Goal: Task Accomplishment & Management: Use online tool/utility

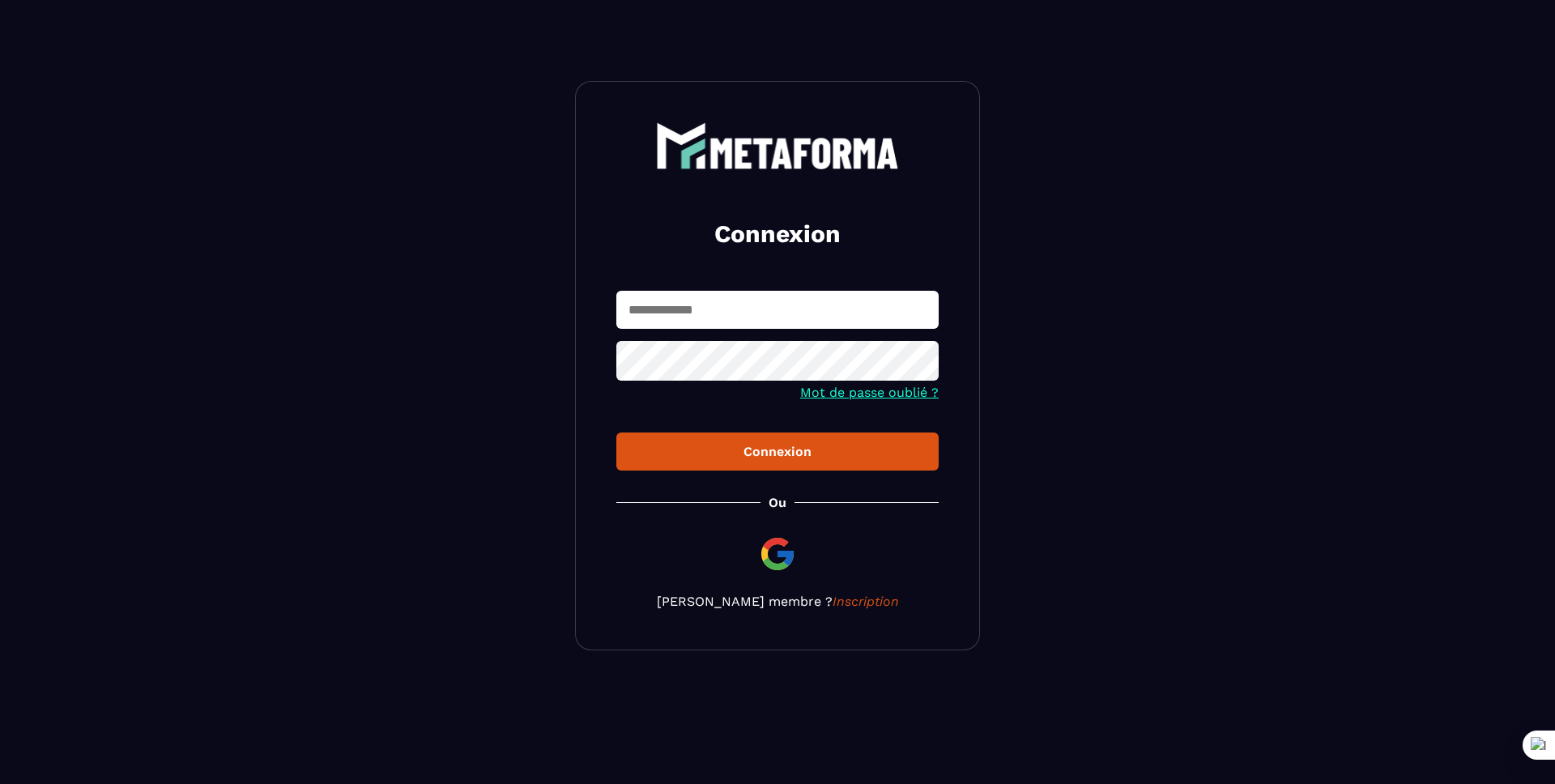
click at [639, 310] on input "text" at bounding box center [778, 310] width 322 height 38
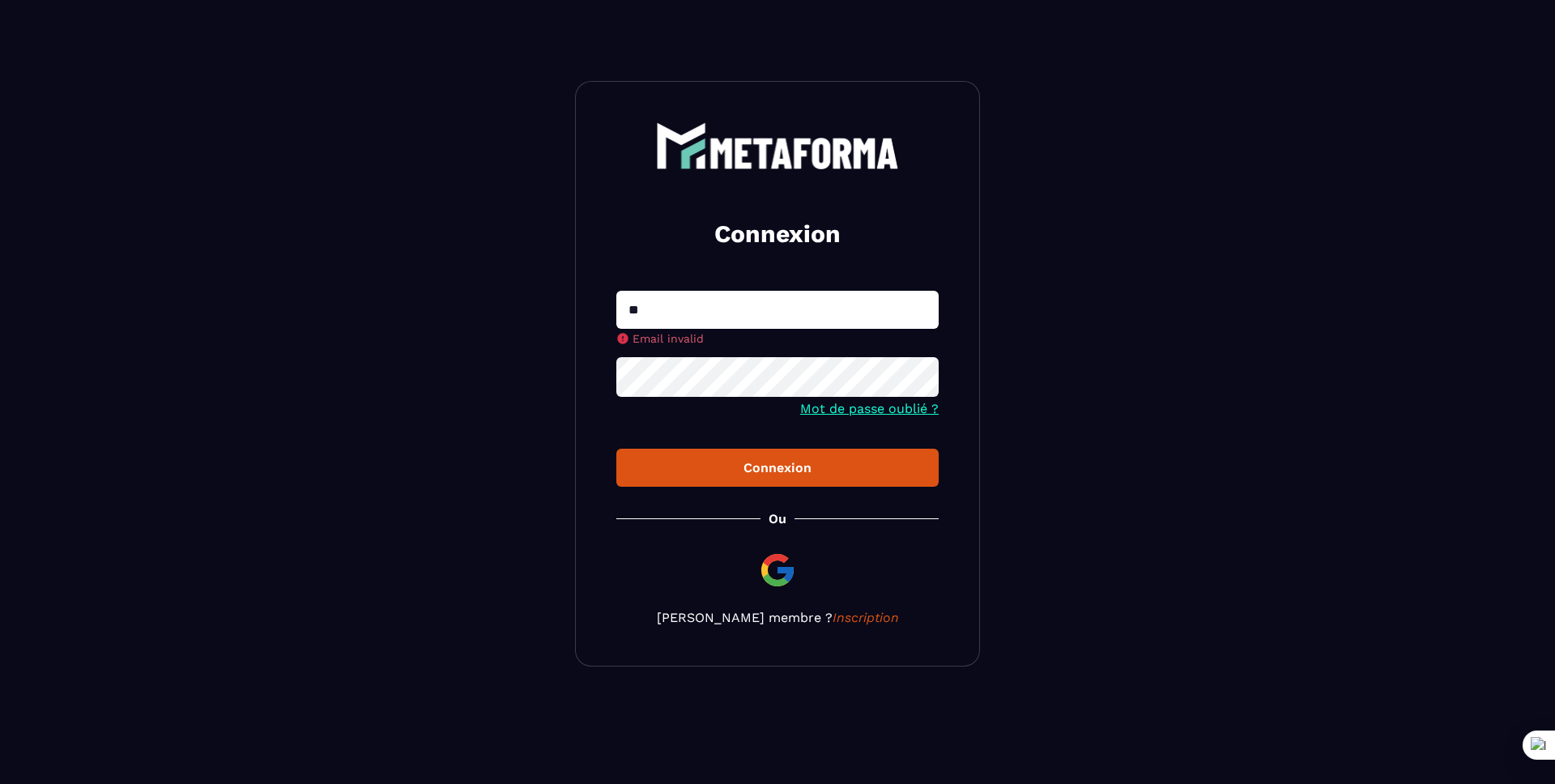
type input "**********"
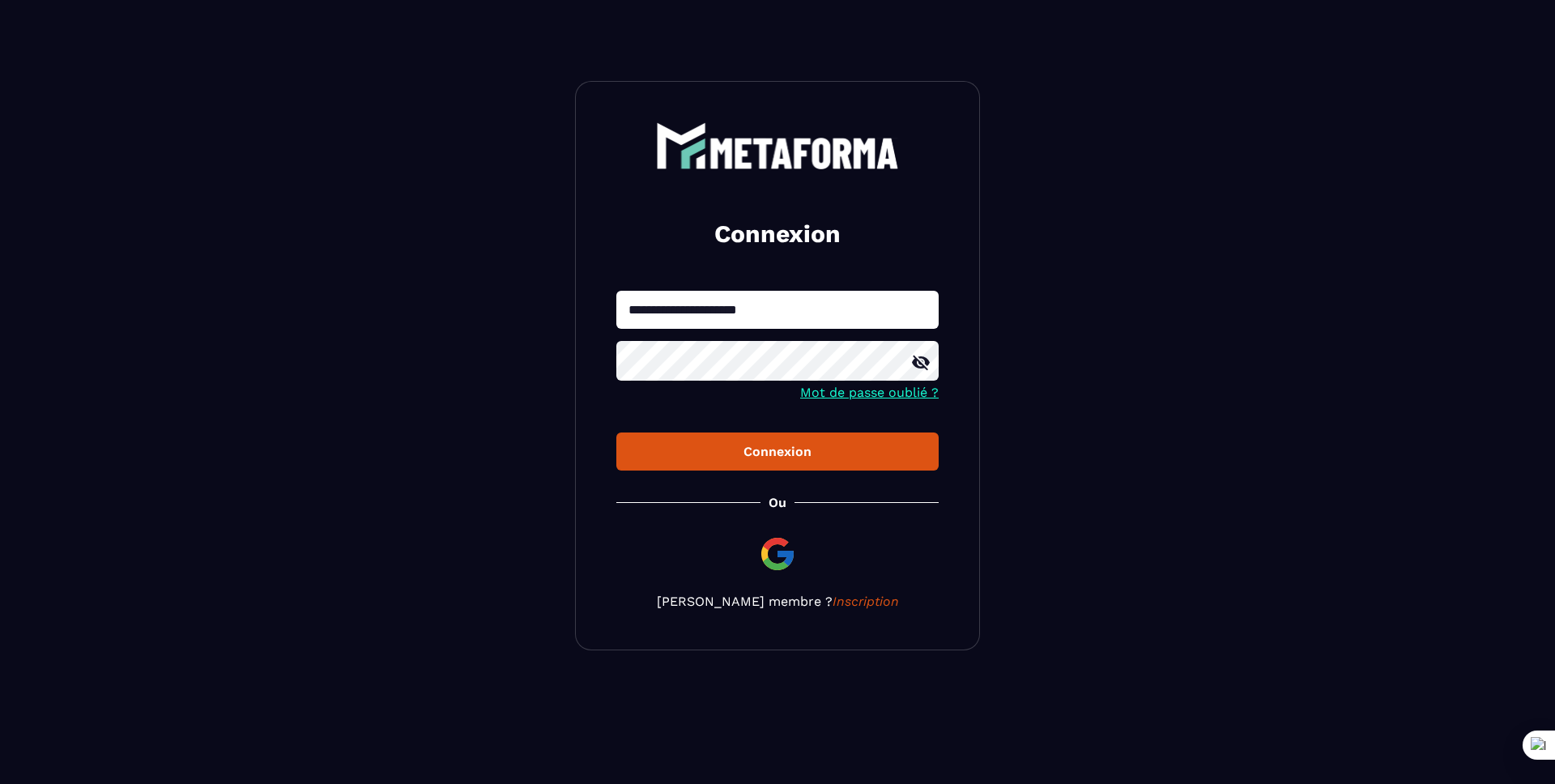
click at [720, 457] on div "Connexion" at bounding box center [777, 451] width 296 height 15
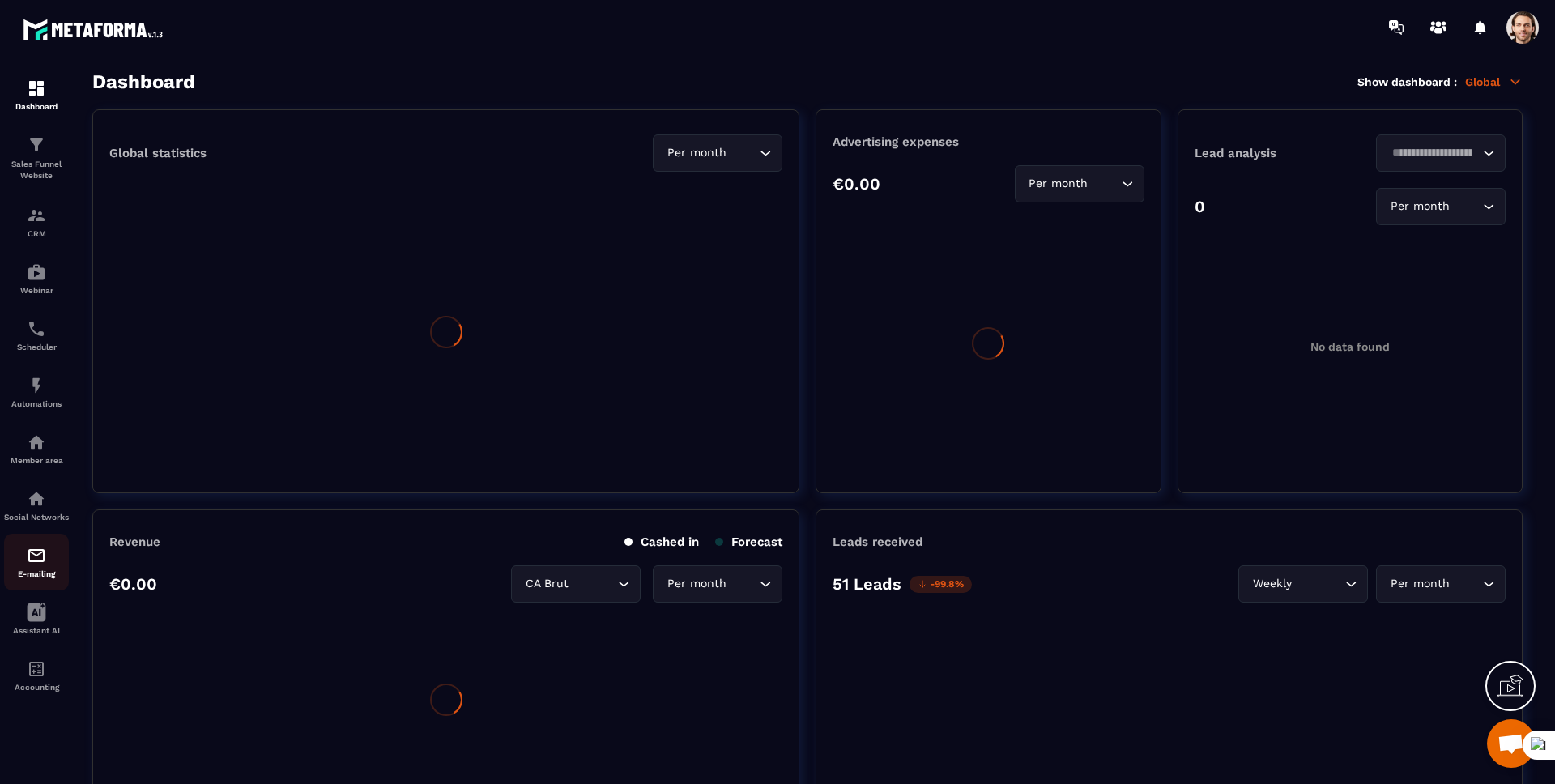
click at [47, 569] on div "E-mailing" at bounding box center [36, 562] width 65 height 33
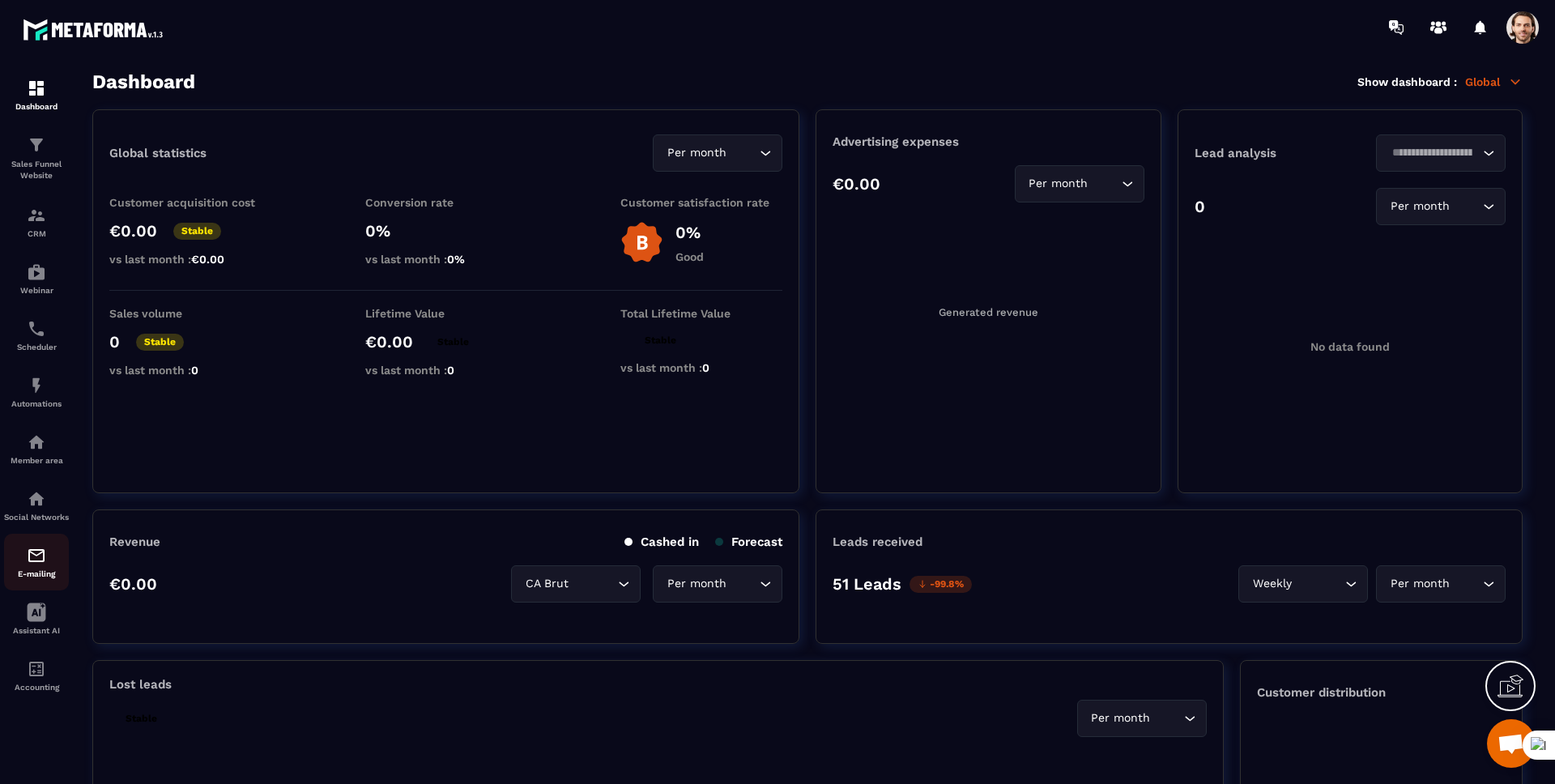
click at [47, 569] on div "E-mailing" at bounding box center [36, 562] width 65 height 33
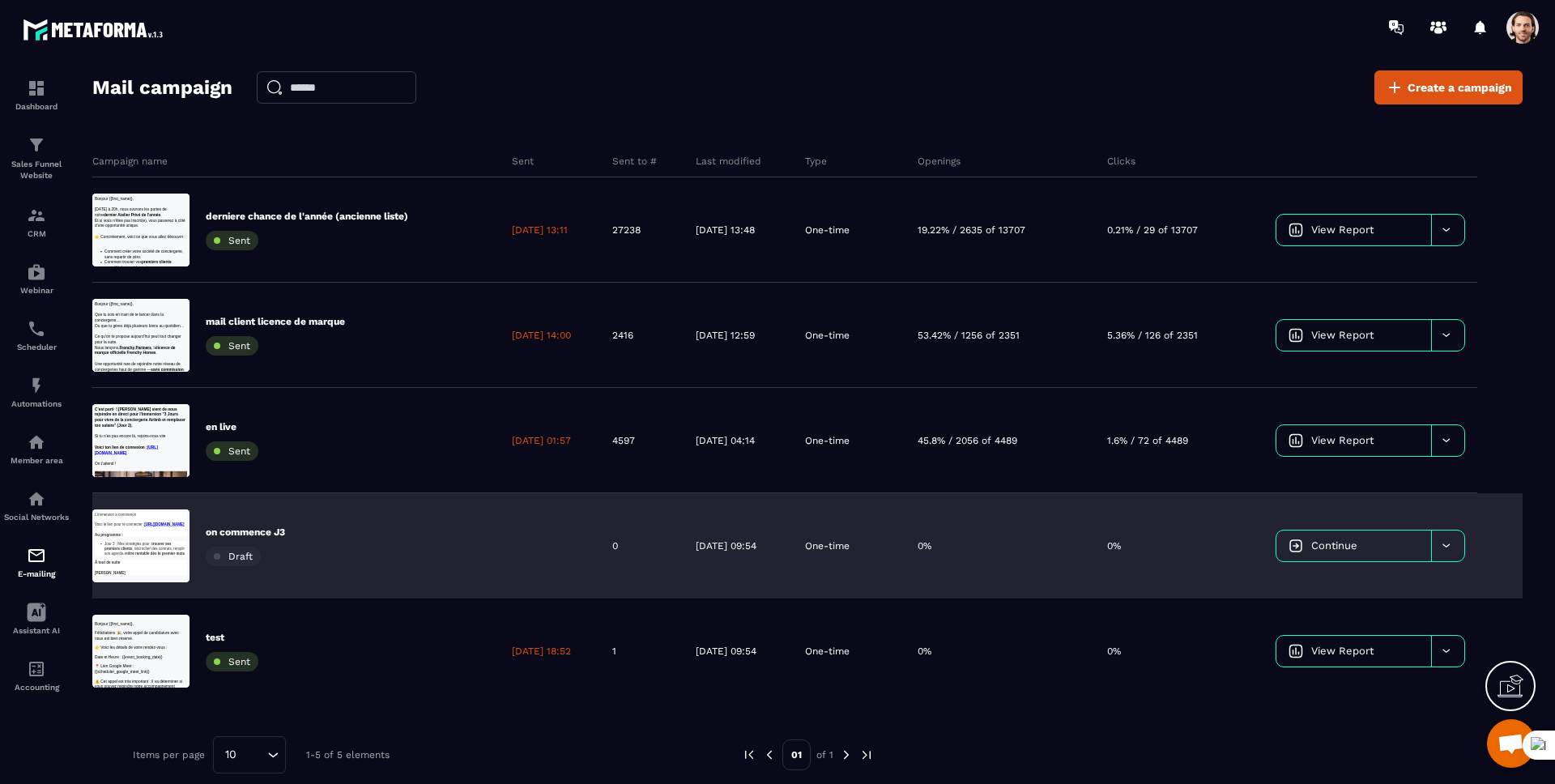
click at [431, 548] on div "on commence J3 Draft" at bounding box center [296, 546] width 408 height 105
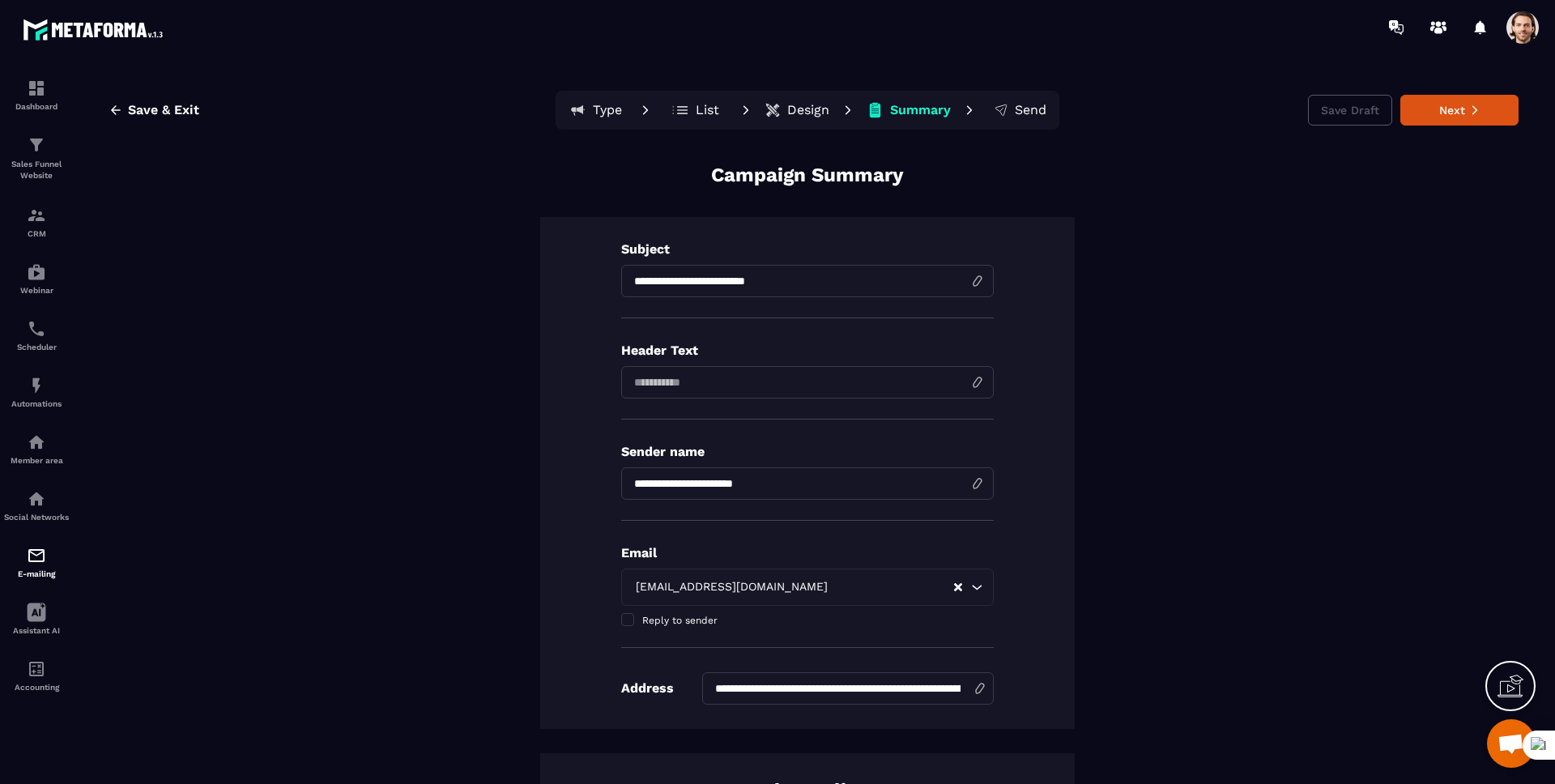
click at [696, 111] on p "List" at bounding box center [707, 110] width 24 height 16
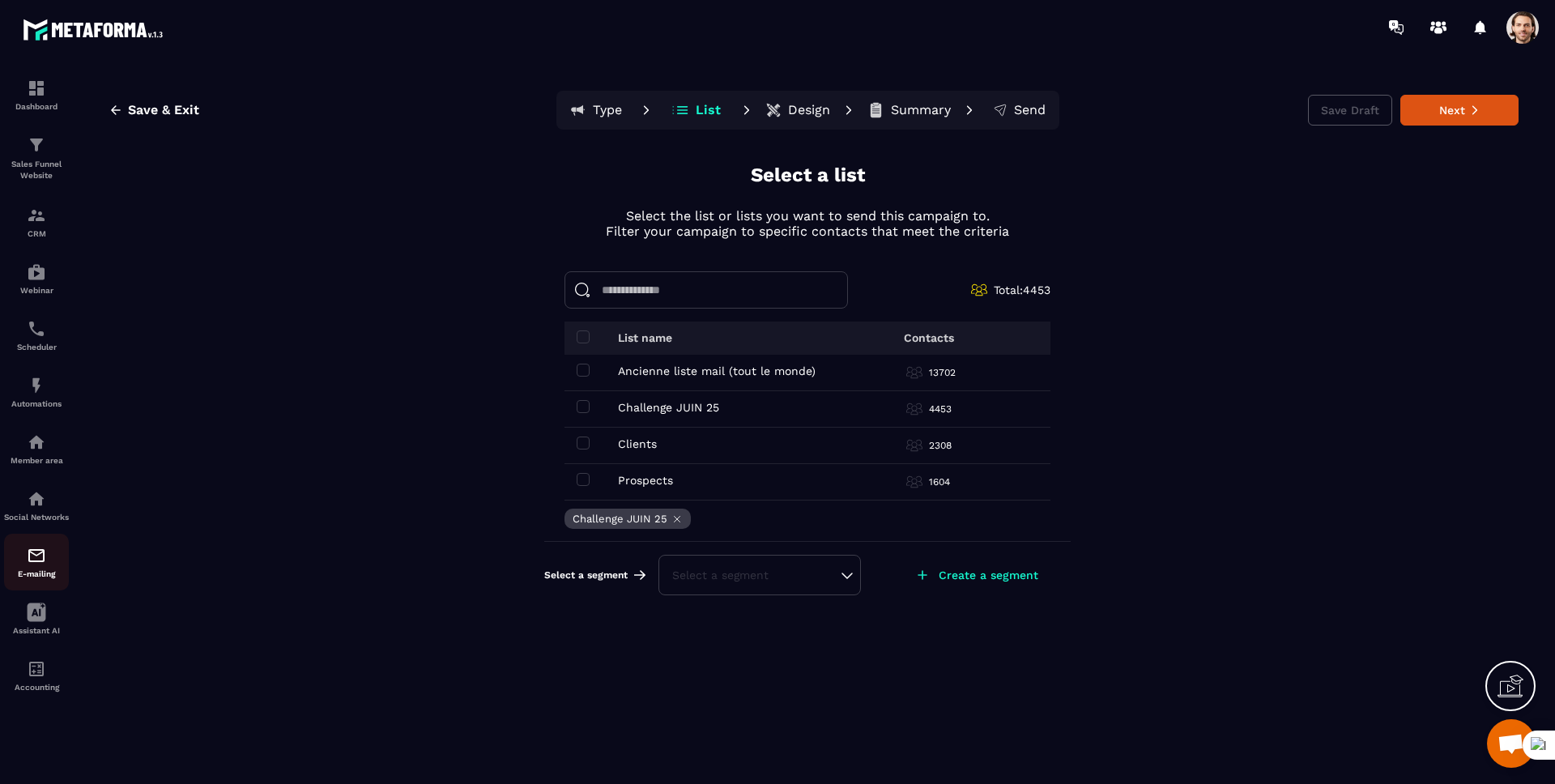
click at [36, 565] on img at bounding box center [36, 555] width 19 height 19
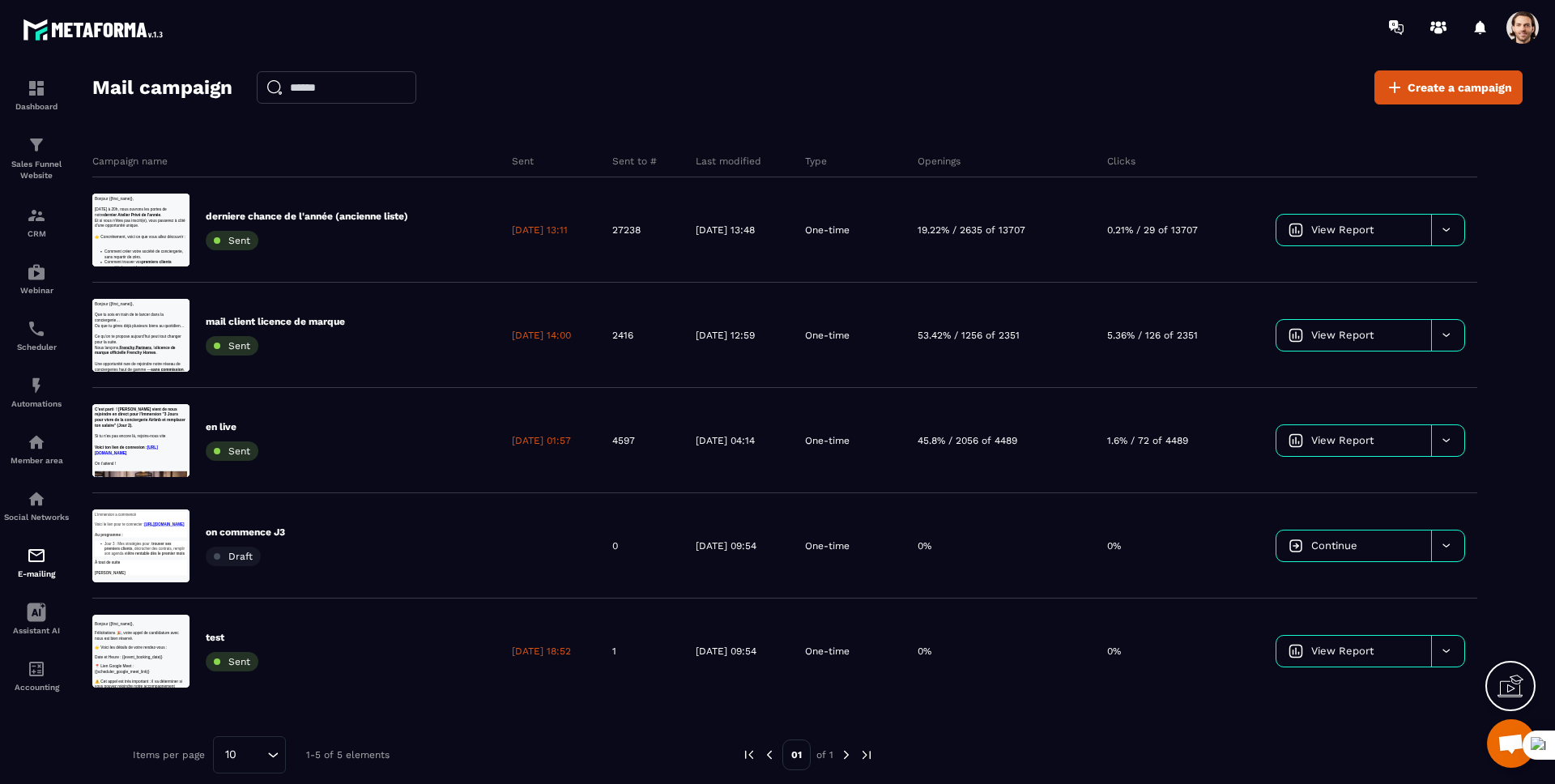
click at [1522, 30] on span at bounding box center [1523, 28] width 33 height 33
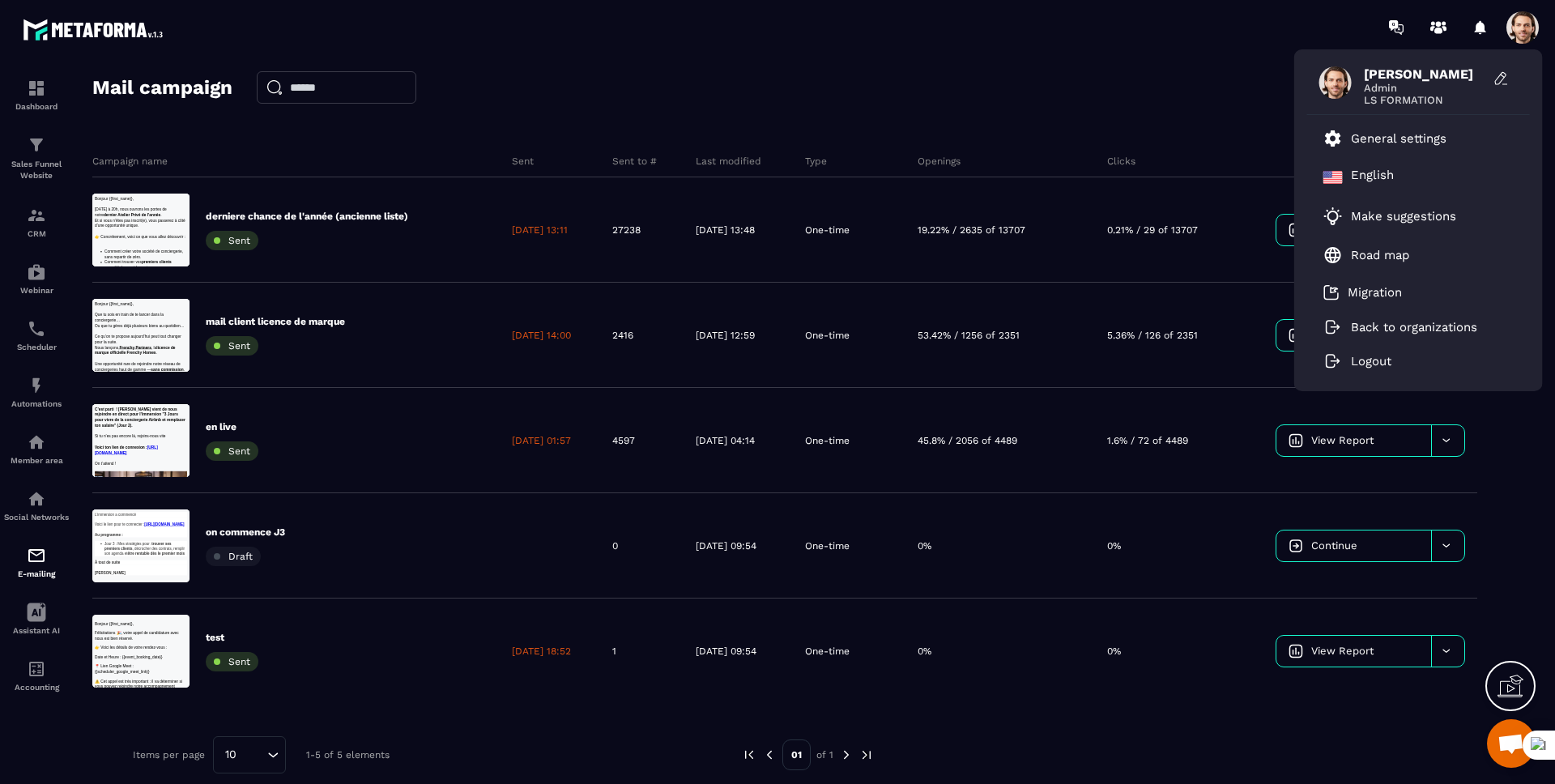
click at [1071, 96] on div "Mail campaign Create a campaign" at bounding box center [808, 88] width 1431 height 34
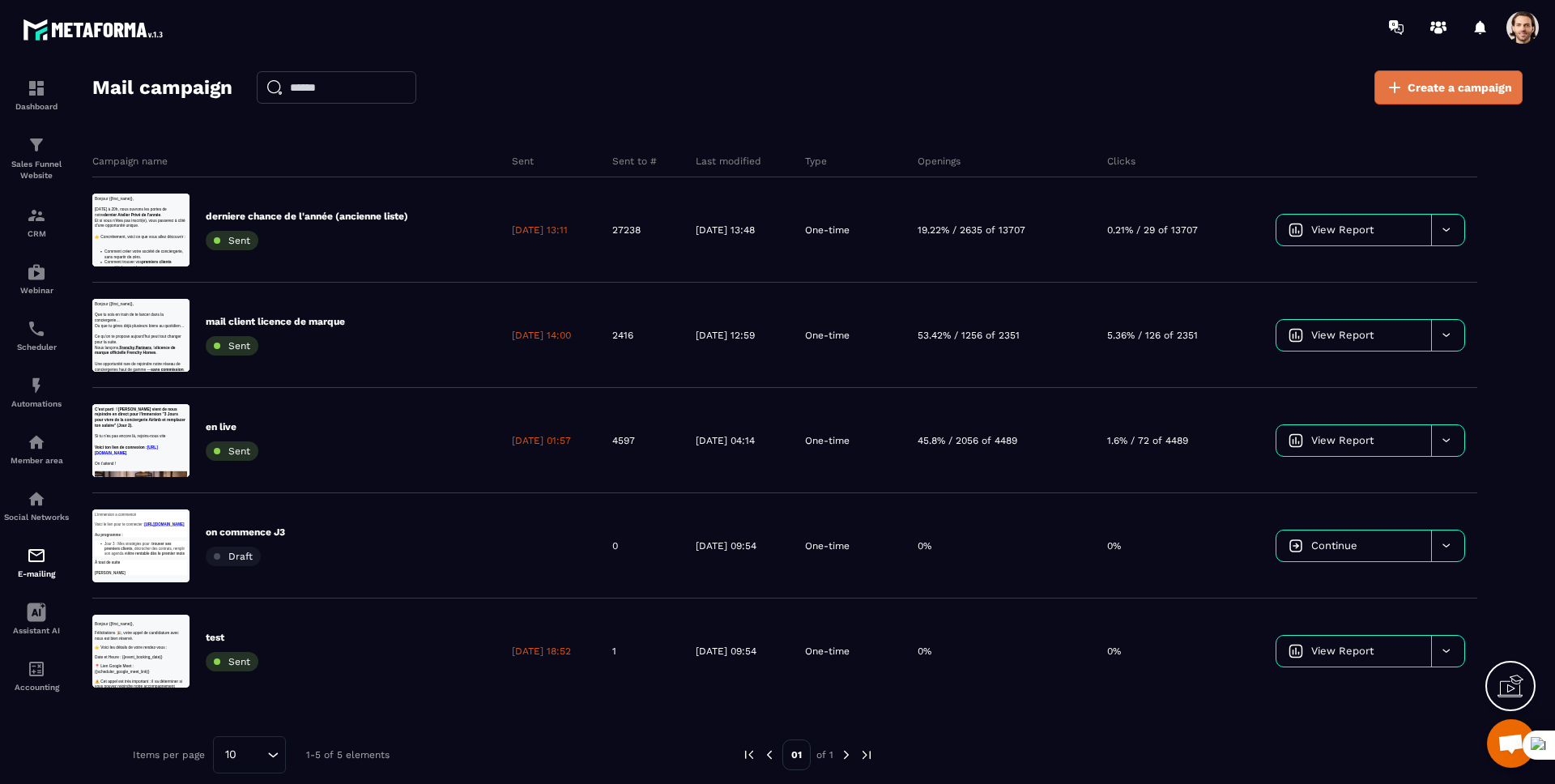
click at [1412, 89] on span "Create a campaign" at bounding box center [1460, 88] width 104 height 16
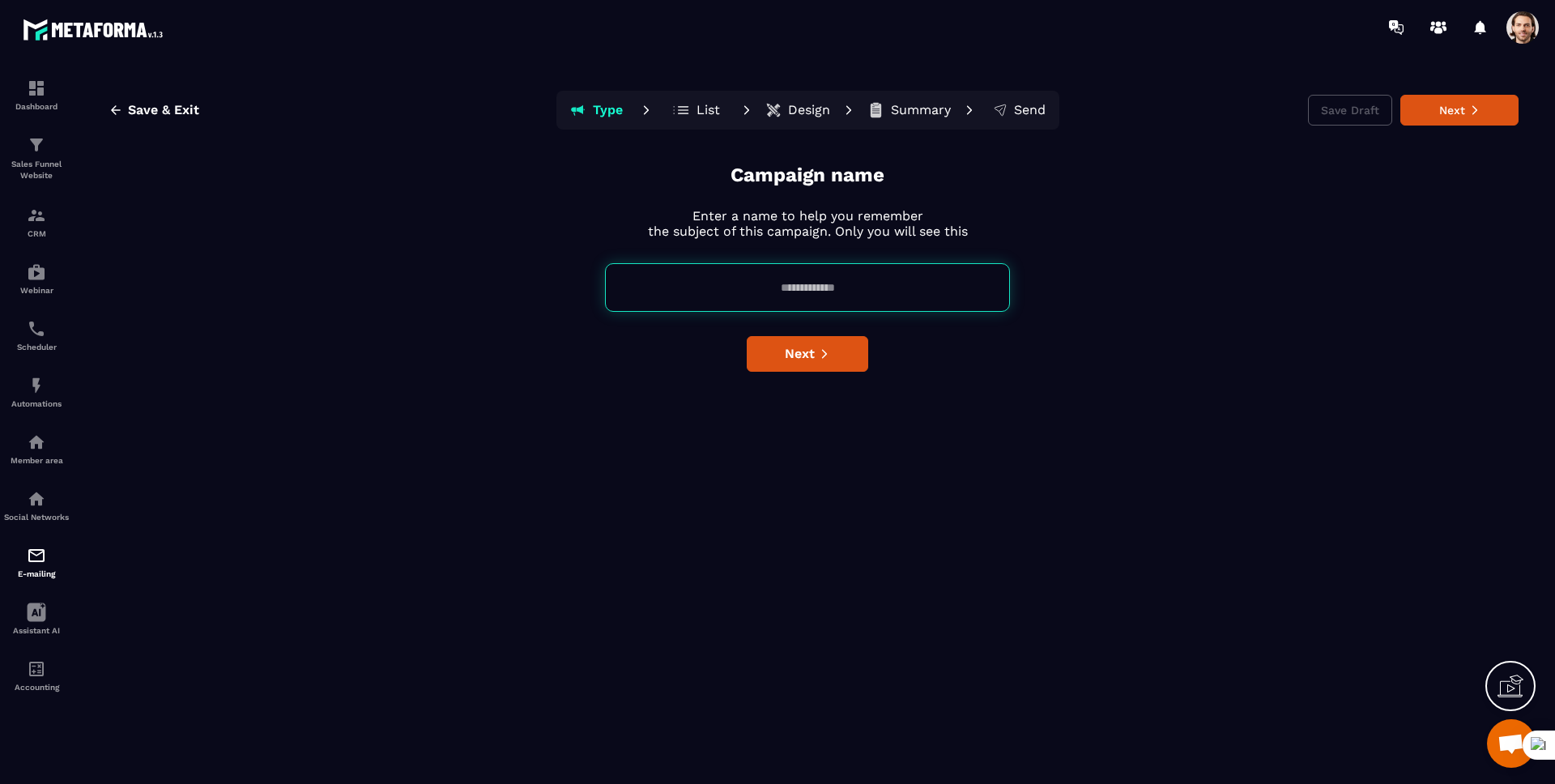
click at [815, 291] on input at bounding box center [807, 288] width 405 height 49
type input "*"
click at [839, 359] on button "Next" at bounding box center [808, 353] width 121 height 35
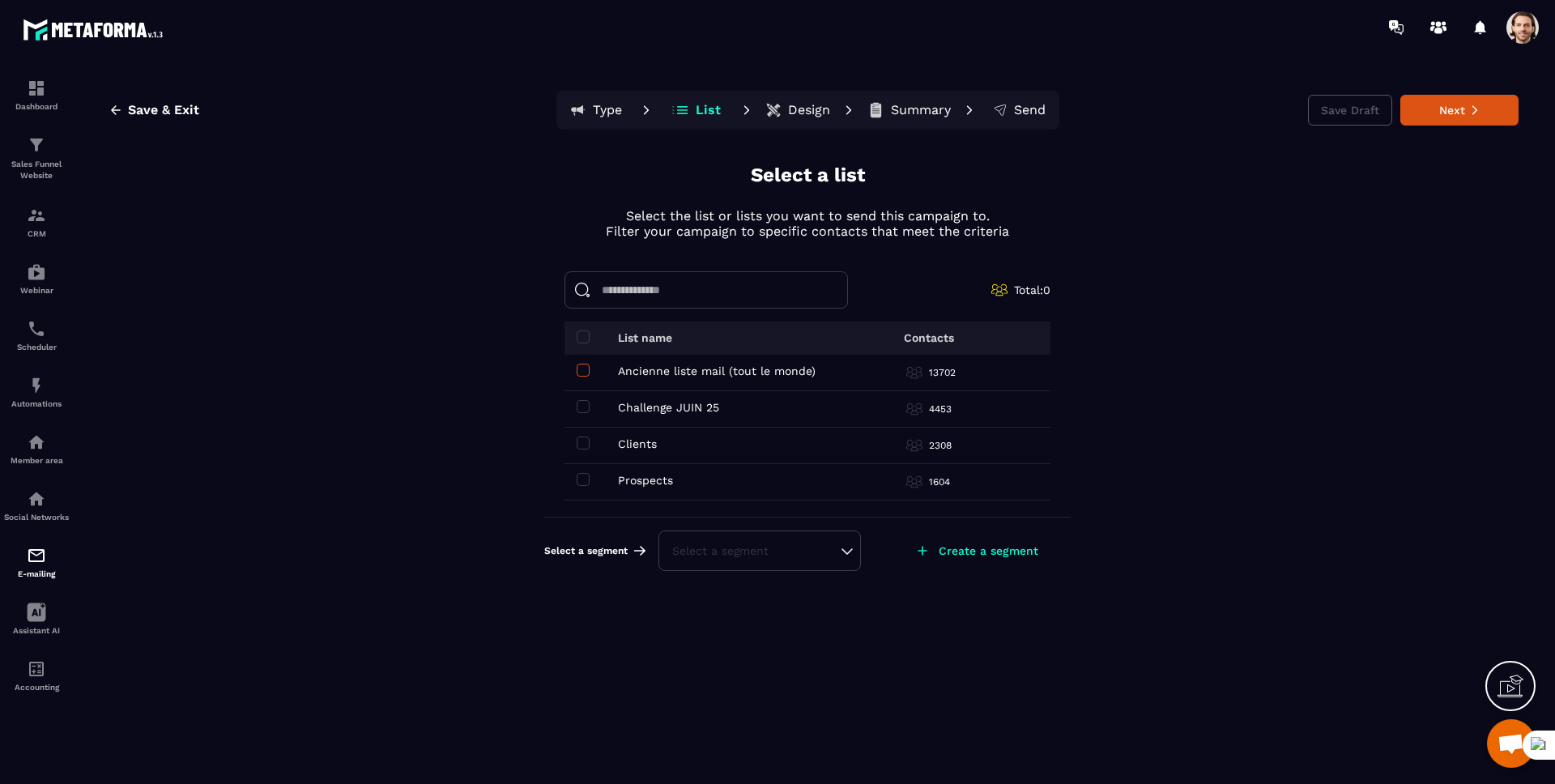
click at [587, 365] on span at bounding box center [583, 370] width 13 height 13
click at [734, 575] on div "Select a segment" at bounding box center [759, 575] width 175 height 16
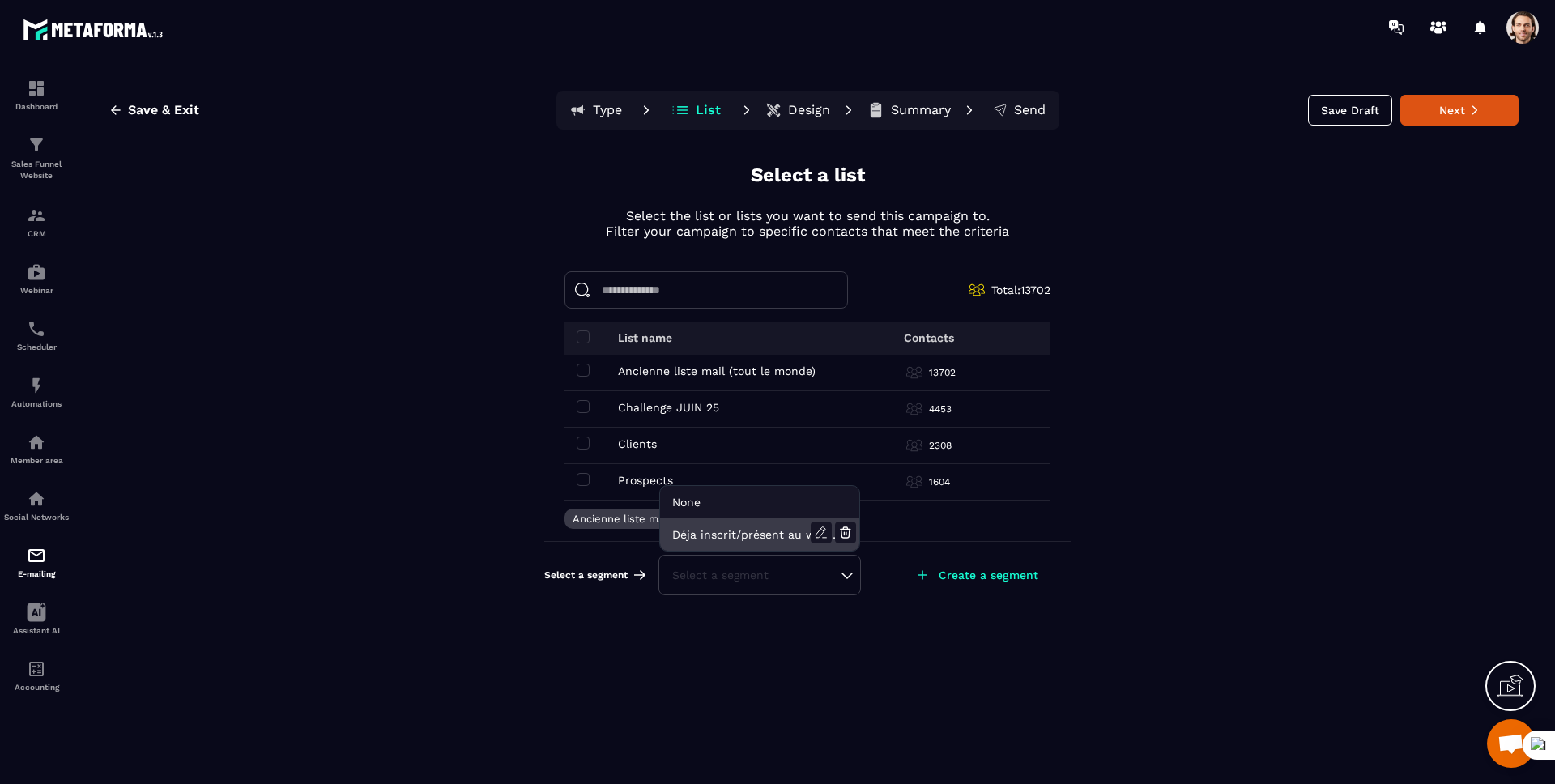
click at [734, 537] on li "Déja inscrit/présent au webinaire" at bounding box center [760, 534] width 199 height 33
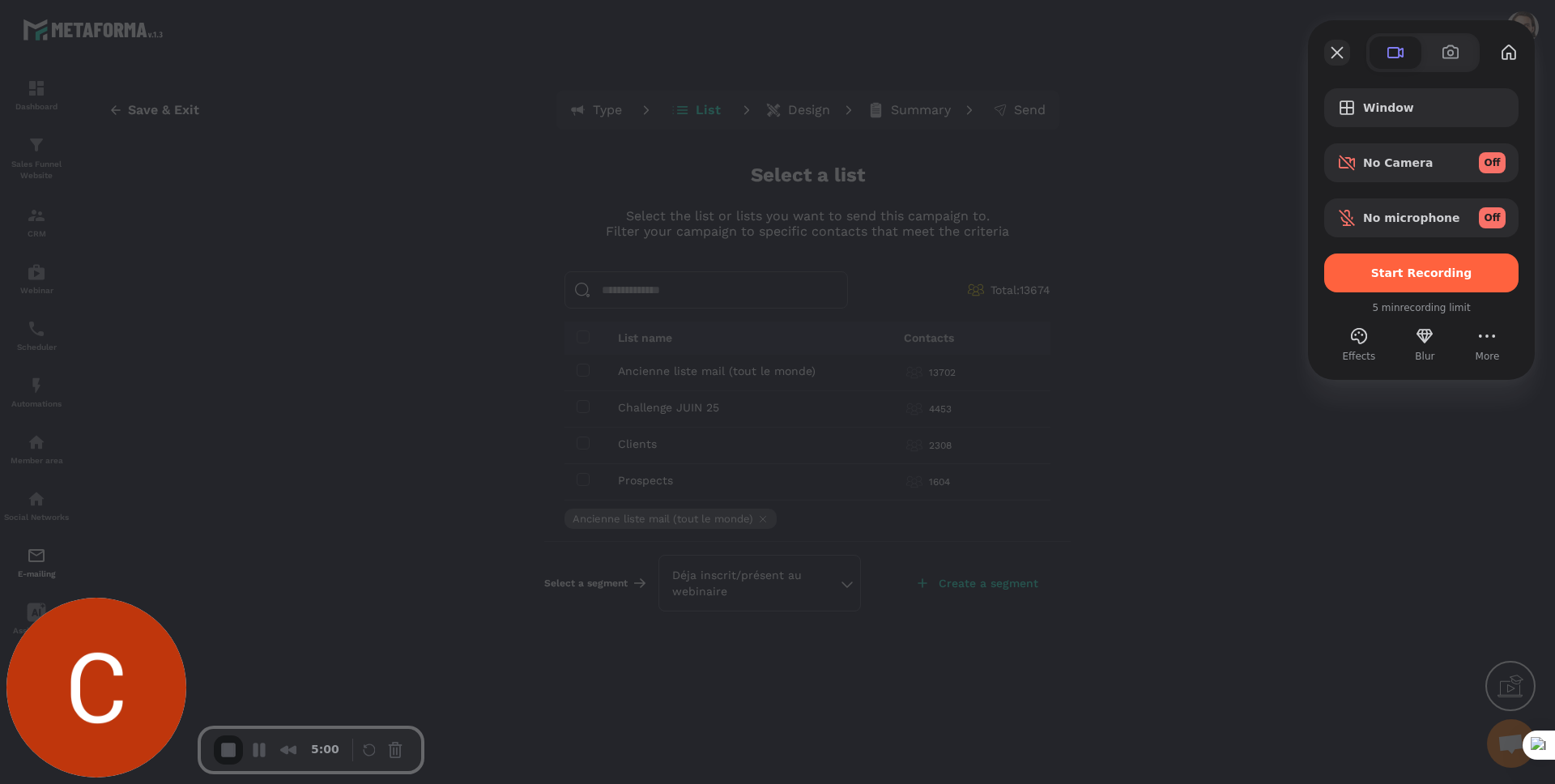
click at [1322, 53] on div at bounding box center [1422, 53] width 226 height 39
click at [1334, 53] on button "Close" at bounding box center [1338, 53] width 26 height 26
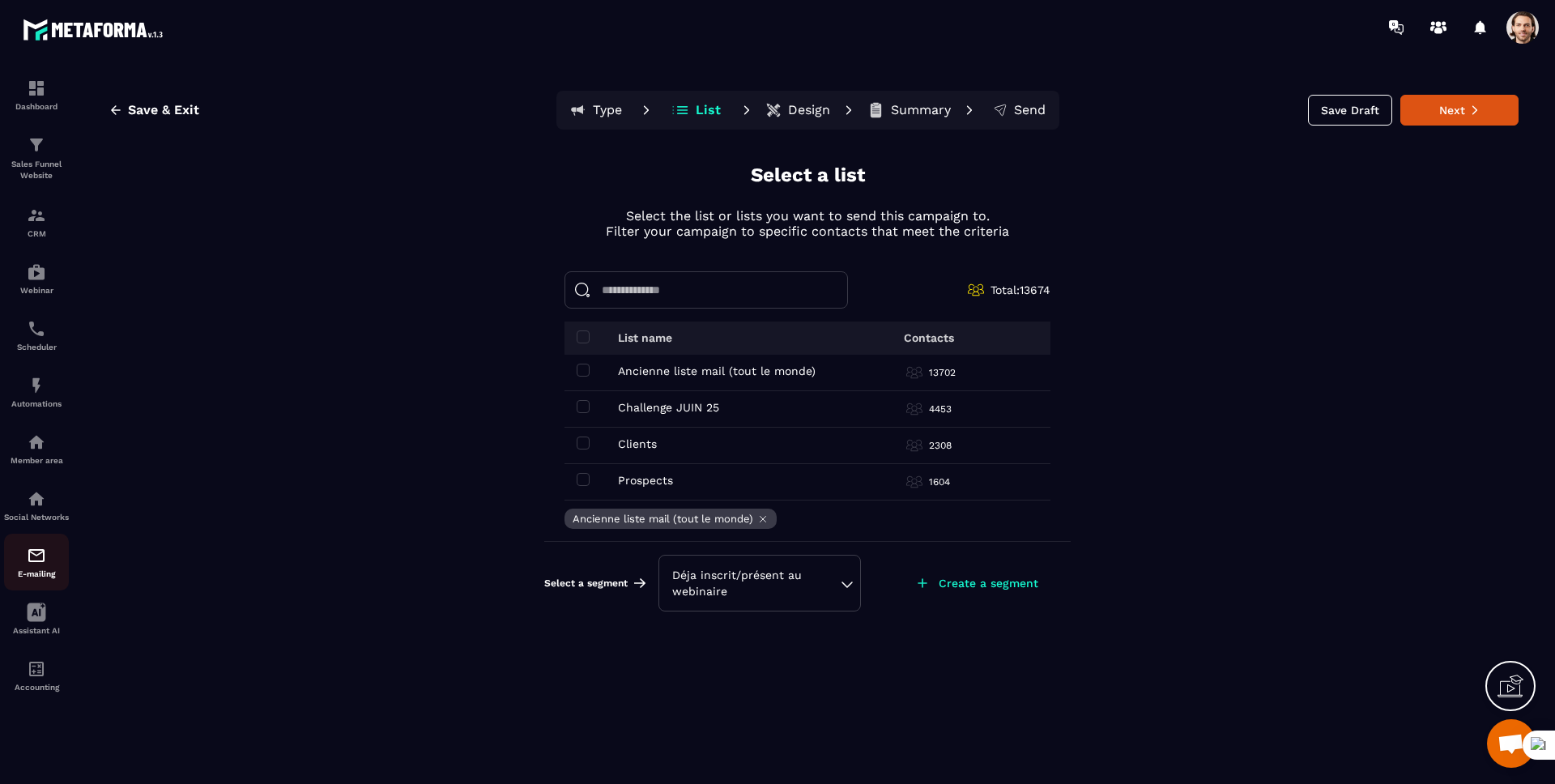
click at [35, 565] on img at bounding box center [36, 555] width 19 height 19
